Goal: Transaction & Acquisition: Book appointment/travel/reservation

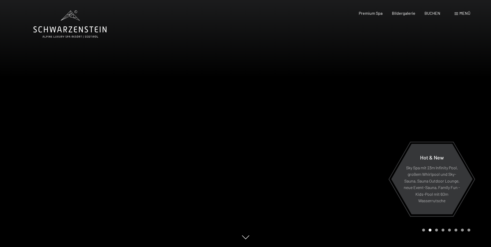
drag, startPoint x: 226, startPoint y: 187, endPoint x: 219, endPoint y: 133, distance: 54.2
click at [219, 133] on div at bounding box center [123, 123] width 246 height 247
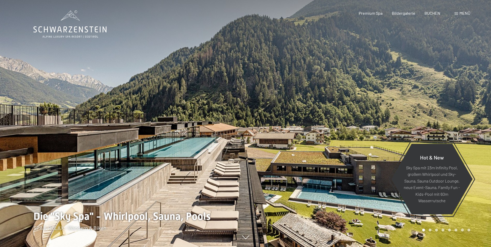
click at [458, 14] on span at bounding box center [456, 13] width 4 height 3
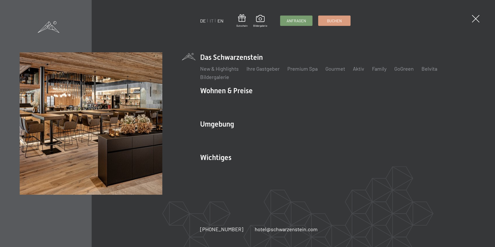
click at [221, 20] on link "EN" at bounding box center [220, 21] width 6 height 6
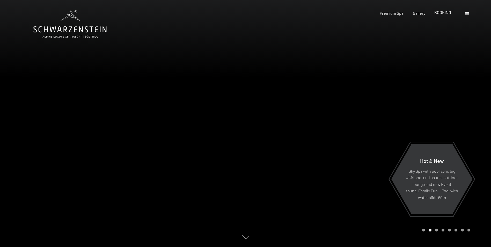
click at [439, 12] on span "BOOKING" at bounding box center [442, 12] width 17 height 5
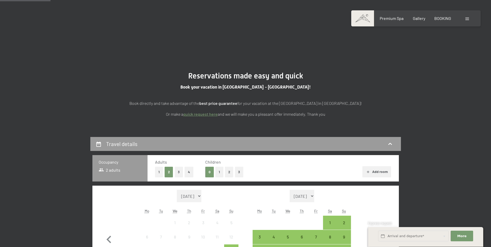
scroll to position [181, 0]
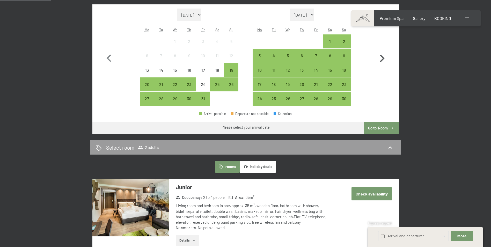
click at [381, 57] on icon "button" at bounding box center [381, 58] width 15 height 15
select select "2025-11-01"
select select "2025-12-01"
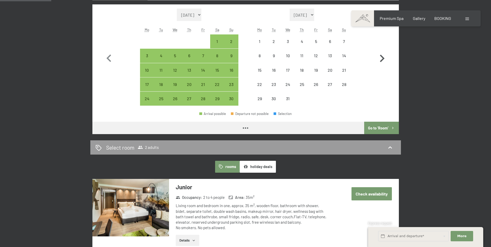
select select "2025-11-01"
select select "2025-12-01"
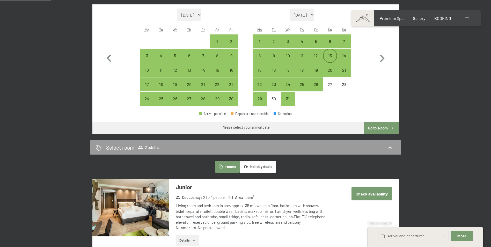
click at [327, 55] on div "13" at bounding box center [329, 60] width 13 height 13
select select "2025-11-01"
select select "2025-12-01"
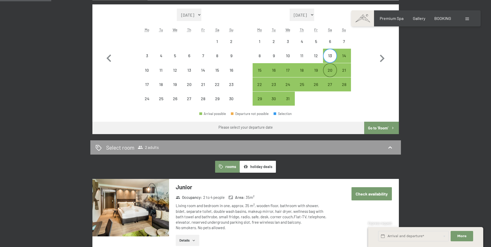
click at [330, 71] on div "20" at bounding box center [329, 74] width 13 height 13
select select "2025-11-01"
select select "2025-12-01"
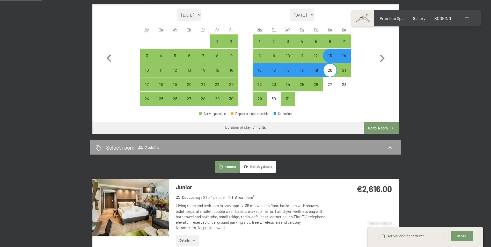
click at [256, 167] on button "holiday deals" at bounding box center [258, 167] width 36 height 12
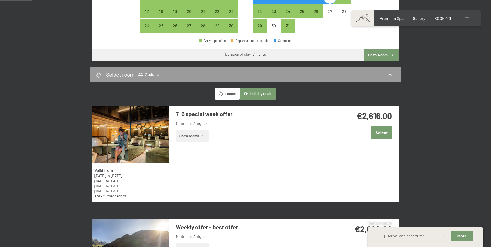
scroll to position [0, 0]
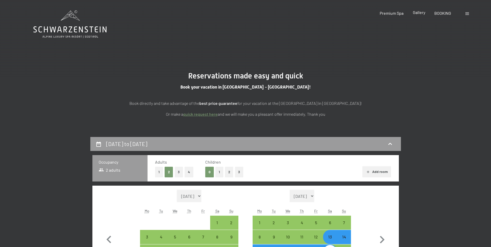
click at [420, 14] on span "Gallery" at bounding box center [419, 12] width 12 height 5
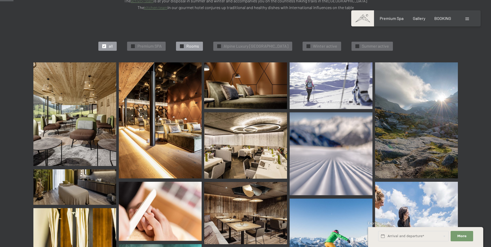
click at [176, 42] on div "✓ Rooms" at bounding box center [189, 46] width 27 height 9
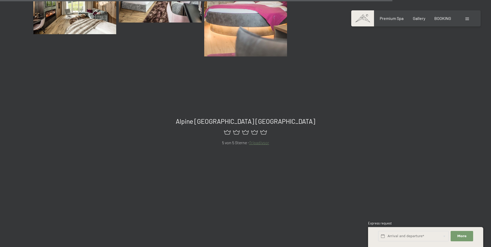
scroll to position [518, 0]
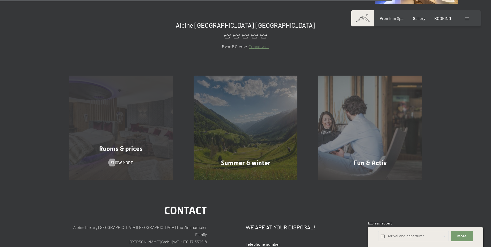
click at [139, 145] on span "Rooms & prices" at bounding box center [120, 149] width 43 height 8
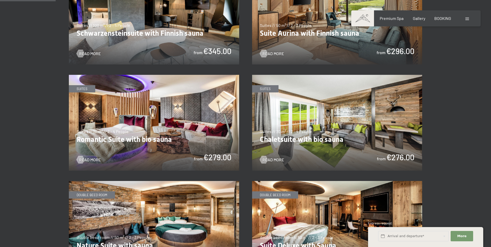
scroll to position [181, 0]
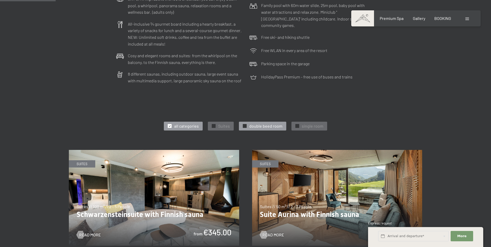
click at [255, 124] on span "double beed room" at bounding box center [265, 126] width 33 height 6
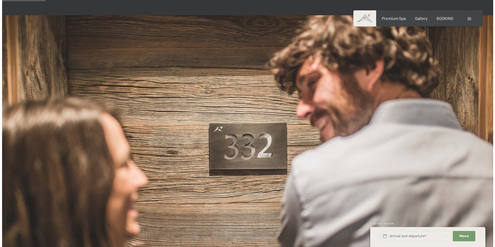
scroll to position [0, 0]
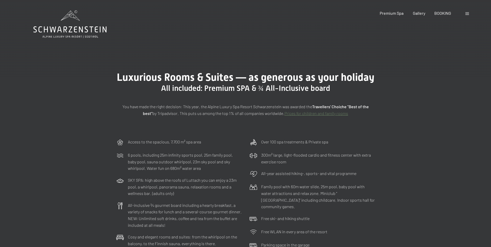
click at [465, 13] on span at bounding box center [467, 13] width 4 height 3
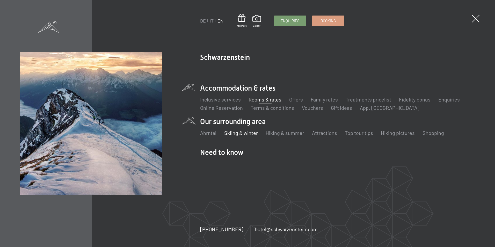
click at [248, 132] on link "Skiing & winter" at bounding box center [241, 133] width 34 height 6
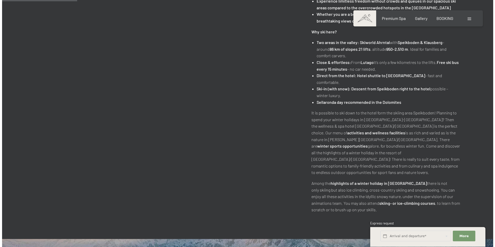
scroll to position [299, 0]
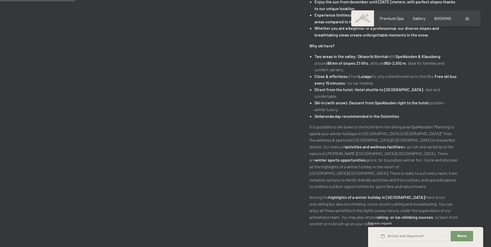
click at [466, 16] on div at bounding box center [467, 19] width 5 height 6
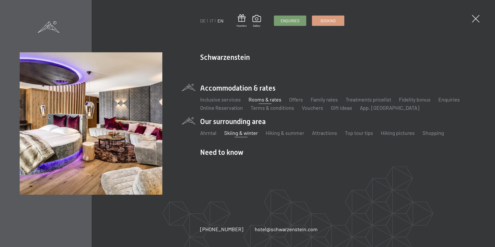
click at [255, 99] on link "Rooms & rates" at bounding box center [264, 99] width 33 height 6
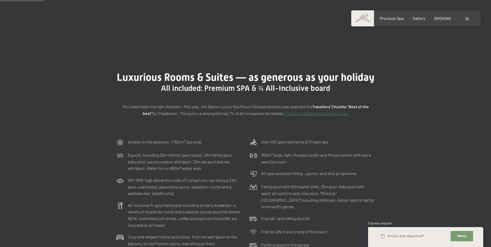
scroll to position [181, 0]
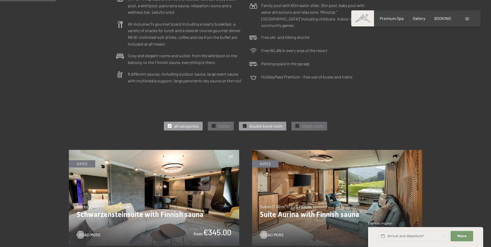
click at [249, 122] on div "✓ double beed room" at bounding box center [262, 126] width 47 height 9
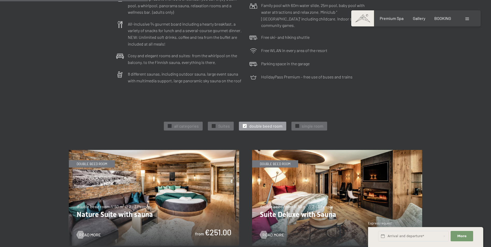
scroll to position [362, 0]
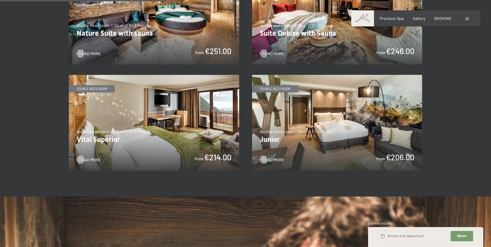
click at [139, 131] on img at bounding box center [154, 123] width 170 height 96
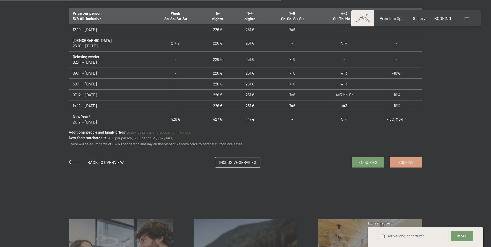
scroll to position [543, 0]
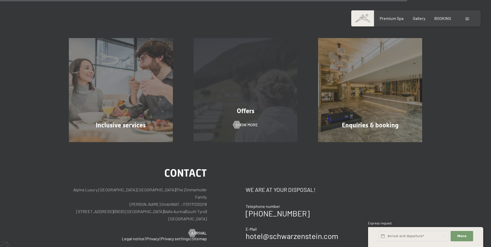
click at [241, 113] on span "Offers" at bounding box center [246, 111] width 18 height 8
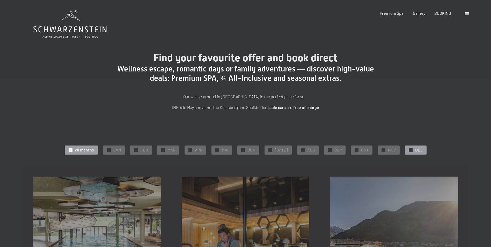
click at [409, 151] on div at bounding box center [411, 150] width 4 height 4
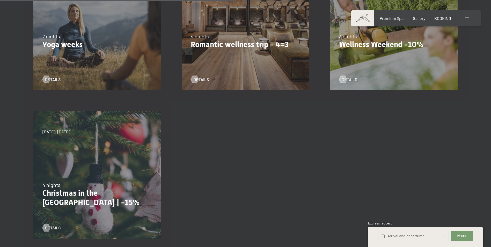
scroll to position [181, 0]
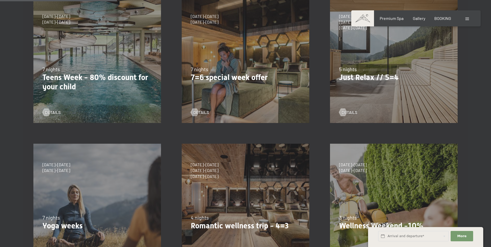
click at [248, 42] on div "[DATE]–[DATE] [DATE]–[DATE] [DATE]–[DATE] [DATE]–[DATE] [DATE]–[DATE] [DATE]–[D…" at bounding box center [245, 59] width 148 height 148
click at [203, 112] on span "details" at bounding box center [206, 112] width 16 height 6
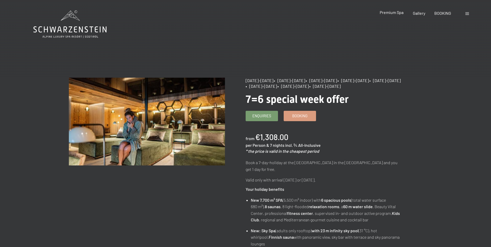
click at [390, 14] on span "Premium Spa" at bounding box center [392, 12] width 24 height 5
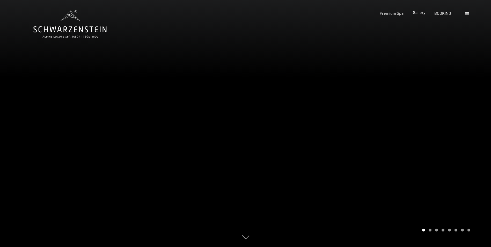
click at [421, 15] on div "Gallery" at bounding box center [419, 13] width 12 height 6
